Goal: Task Accomplishment & Management: Use online tool/utility

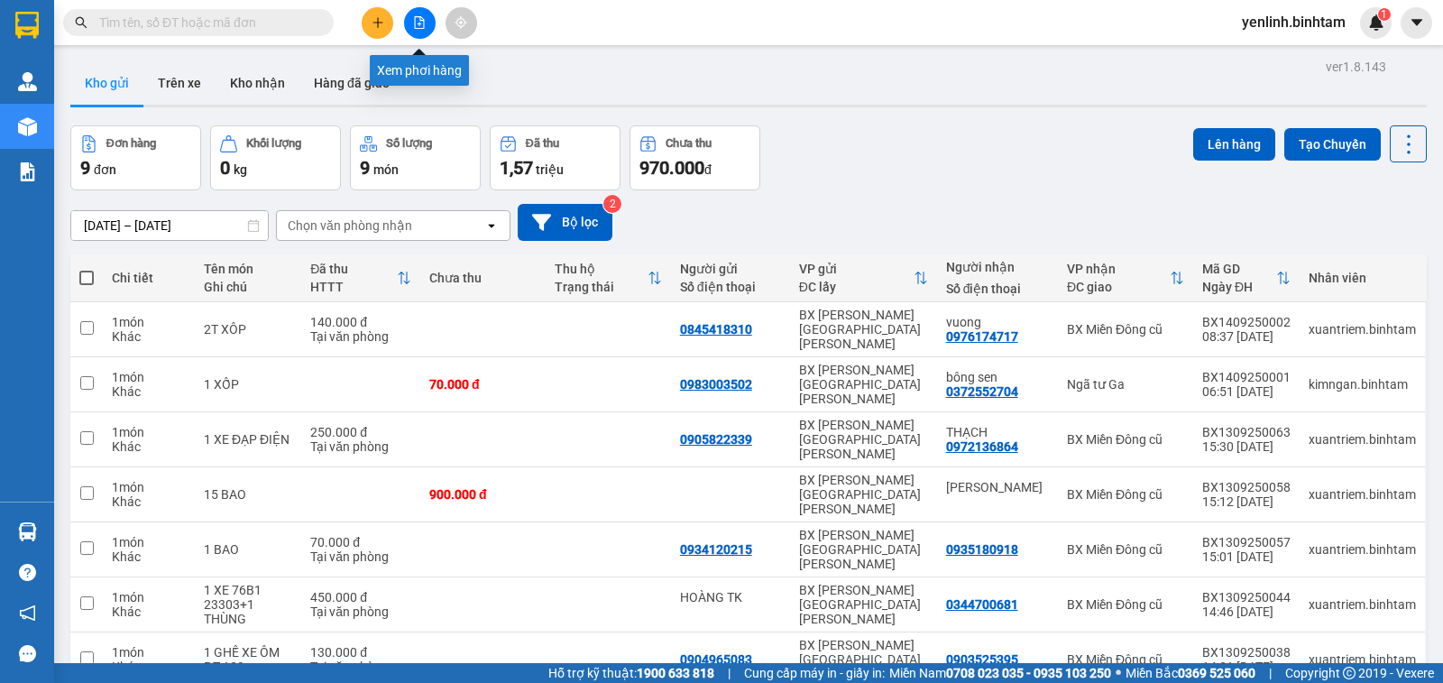
click at [420, 19] on icon "file-add" at bounding box center [420, 22] width 10 height 13
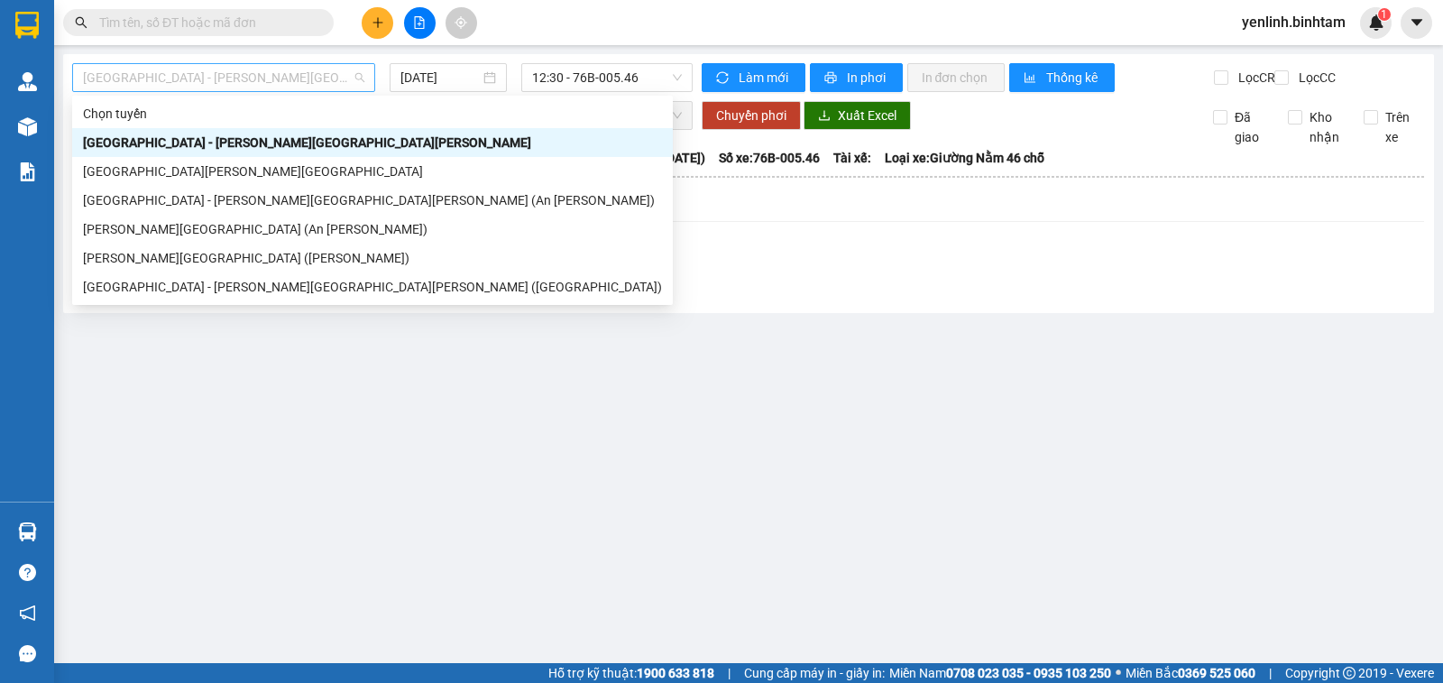
click at [255, 73] on span "Hà Nội - Quảng Ngãi" at bounding box center [223, 77] width 281 height 27
click at [236, 260] on div "Quảng Ngãi - Sài Gòn (Vạn Phúc)" at bounding box center [372, 258] width 579 height 20
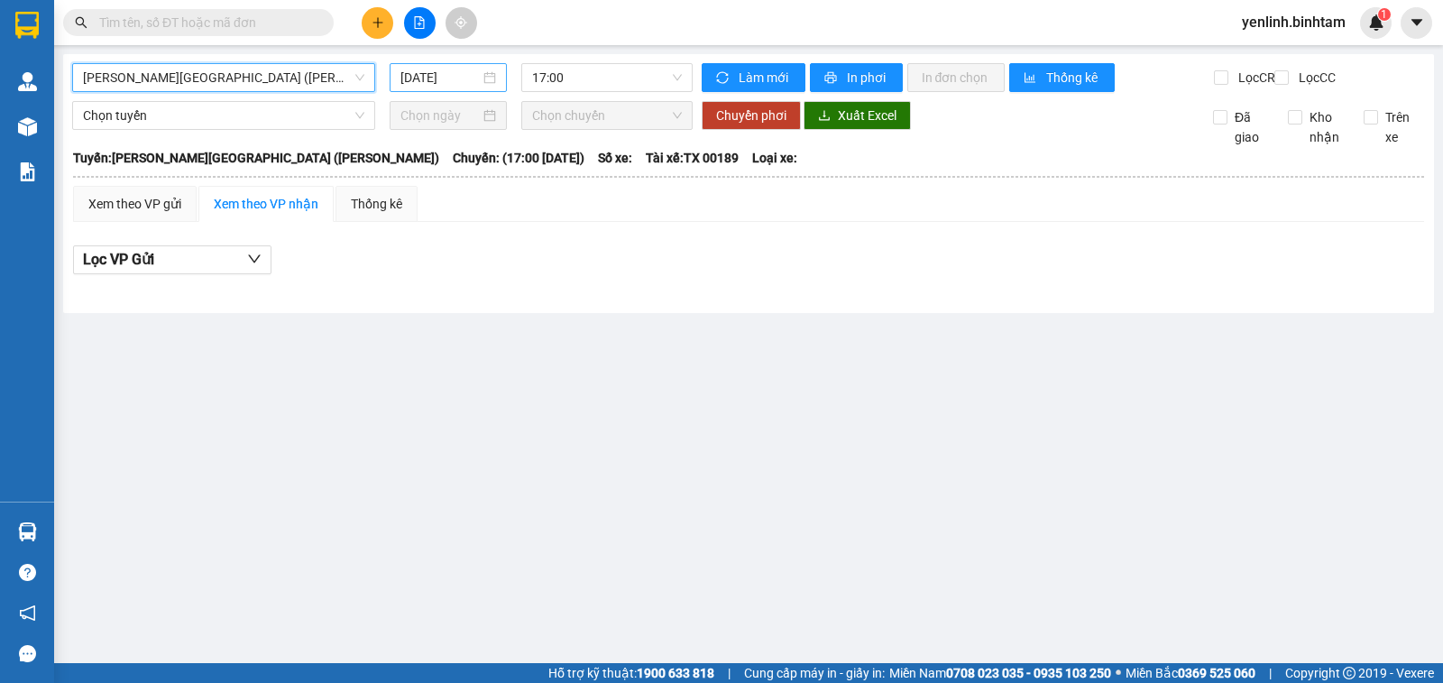
click at [441, 71] on input "14/09/2025" at bounding box center [441, 78] width 80 height 20
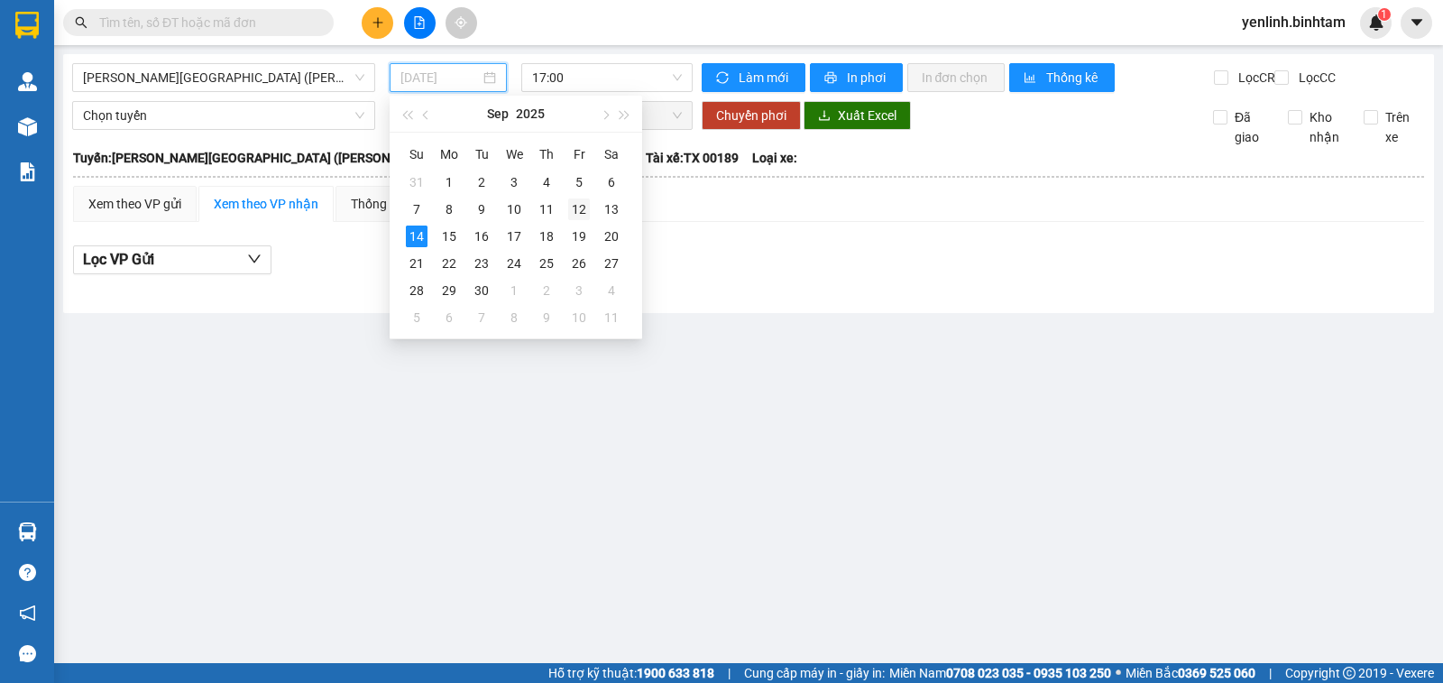
click at [585, 213] on div "12" at bounding box center [579, 209] width 22 height 22
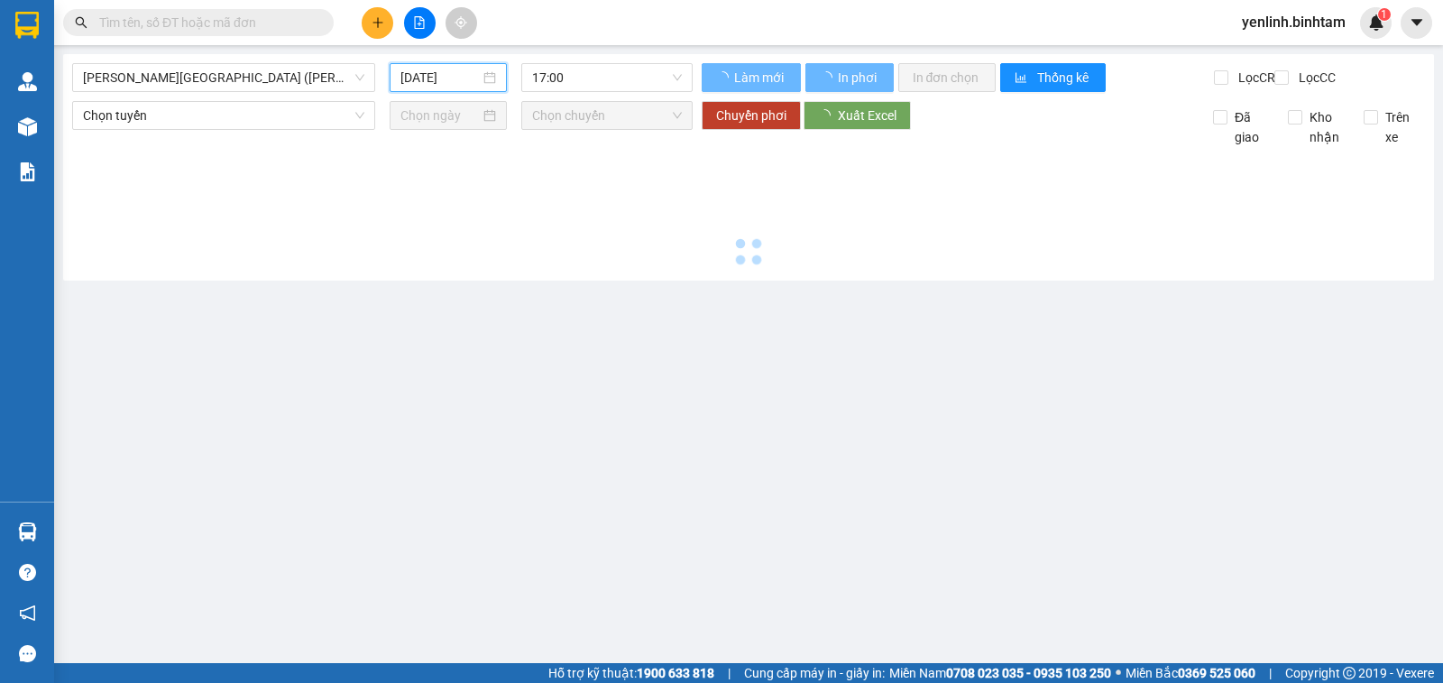
type input "12/09/2025"
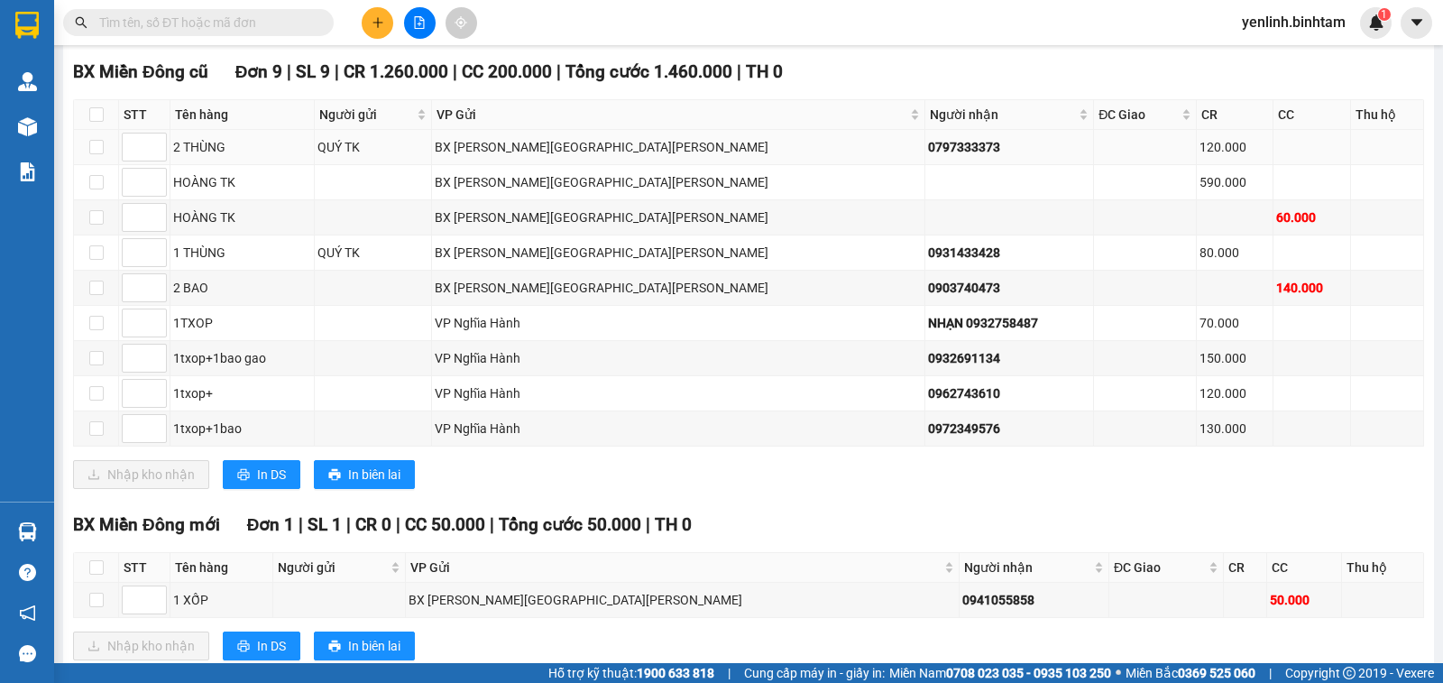
scroll to position [603, 0]
